Goal: Entertainment & Leisure: Consume media (video, audio)

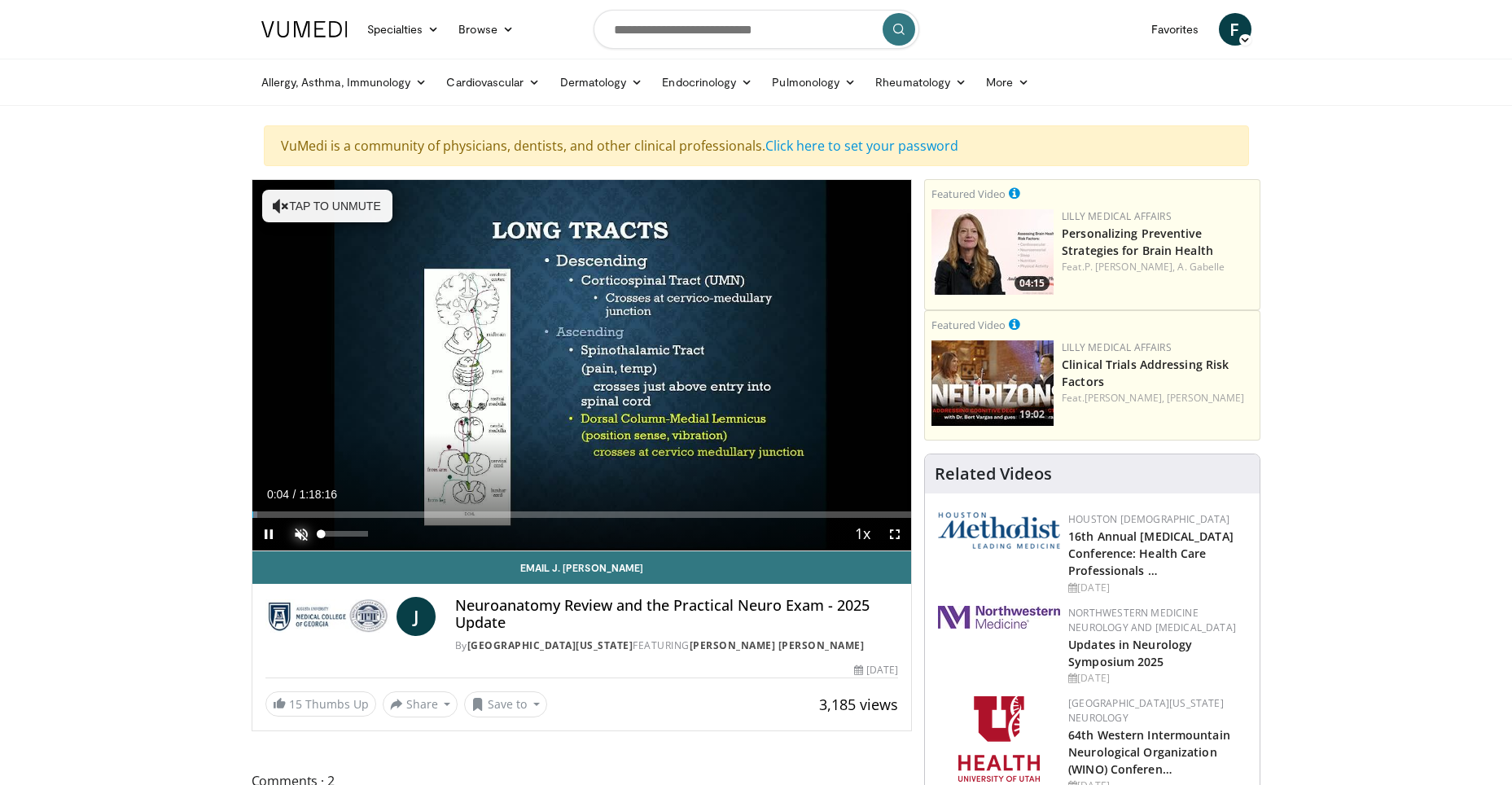
click at [299, 533] on span "Video Player" at bounding box center [301, 534] width 33 height 33
drag, startPoint x: 302, startPoint y: 534, endPoint x: 316, endPoint y: 531, distance: 14.3
click at [316, 531] on div "Unmute 0%" at bounding box center [342, 534] width 114 height 33
click at [299, 532] on span "Video Player" at bounding box center [301, 534] width 33 height 33
click at [368, 535] on div "Volume Level" at bounding box center [344, 534] width 46 height 6
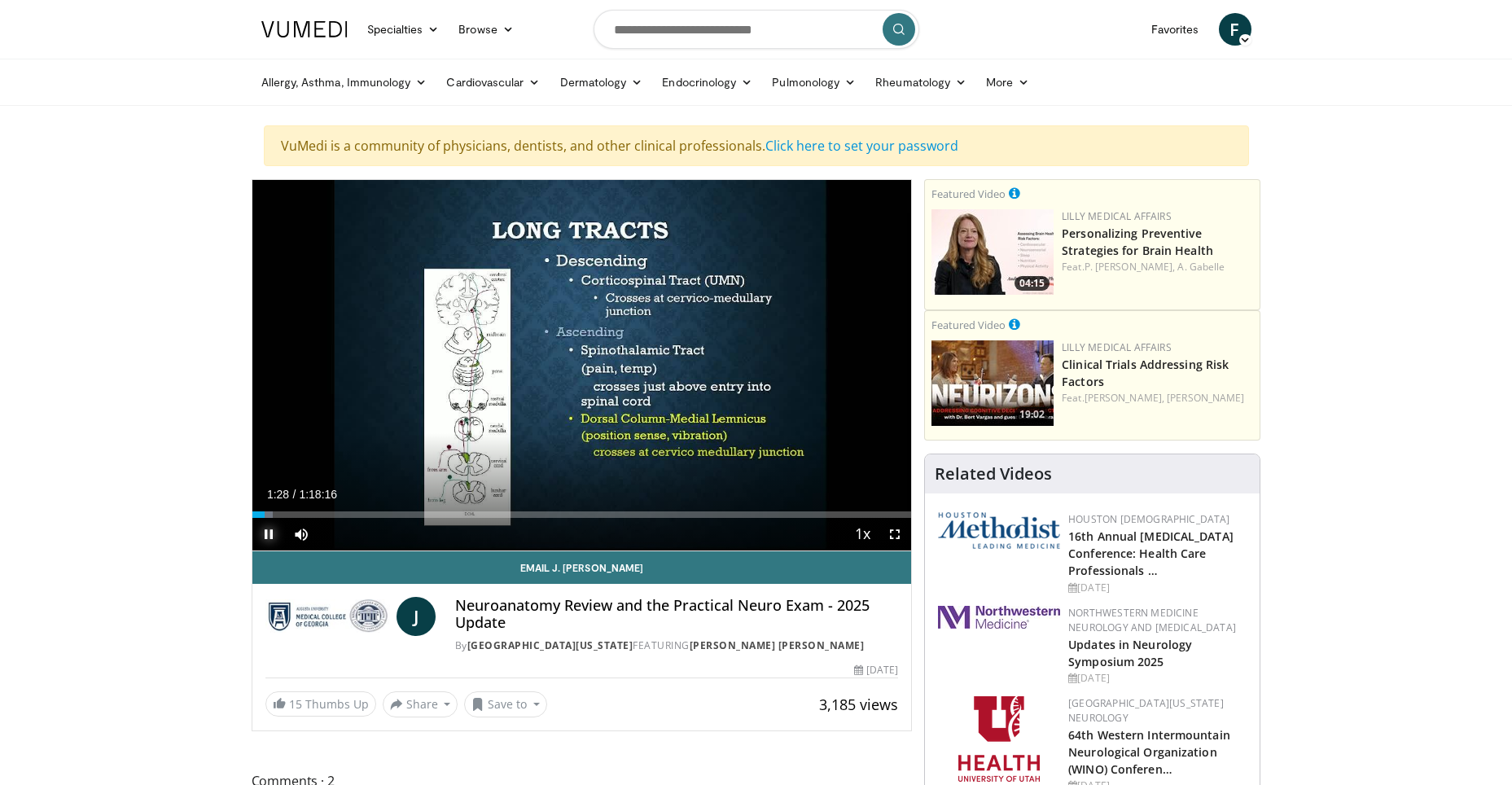
click at [263, 538] on span "Video Player" at bounding box center [268, 534] width 33 height 33
